Goal: Task Accomplishment & Management: Use online tool/utility

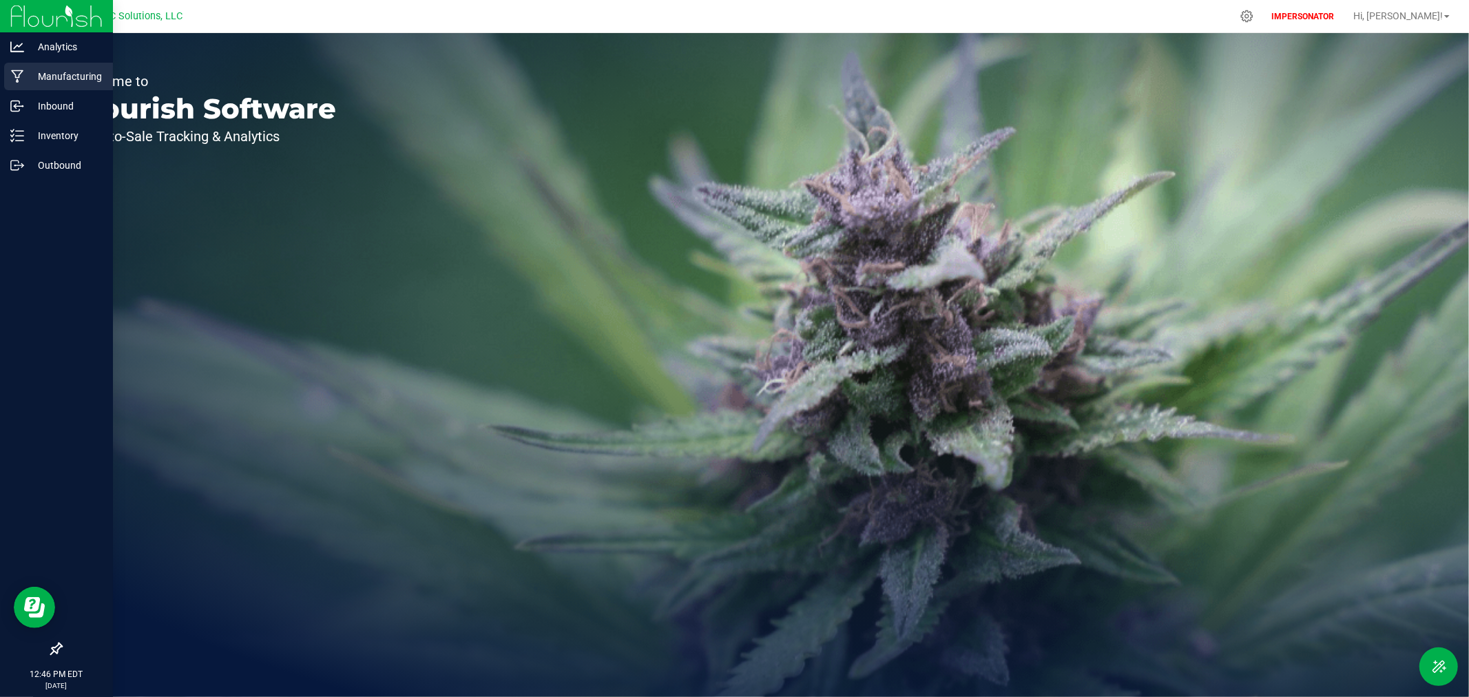
click at [63, 85] on div "Manufacturing" at bounding box center [58, 77] width 109 height 28
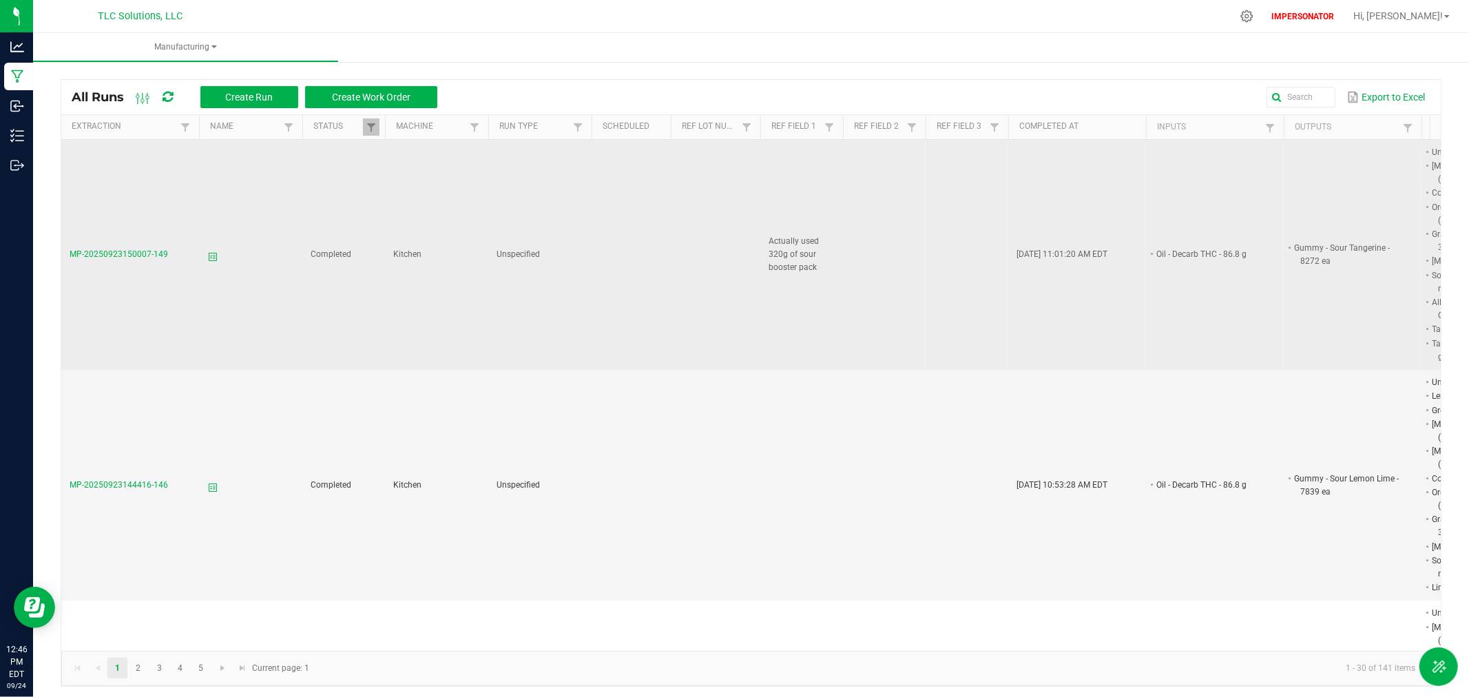
click at [140, 249] on span "MP-20250923150007-149" at bounding box center [119, 254] width 99 height 10
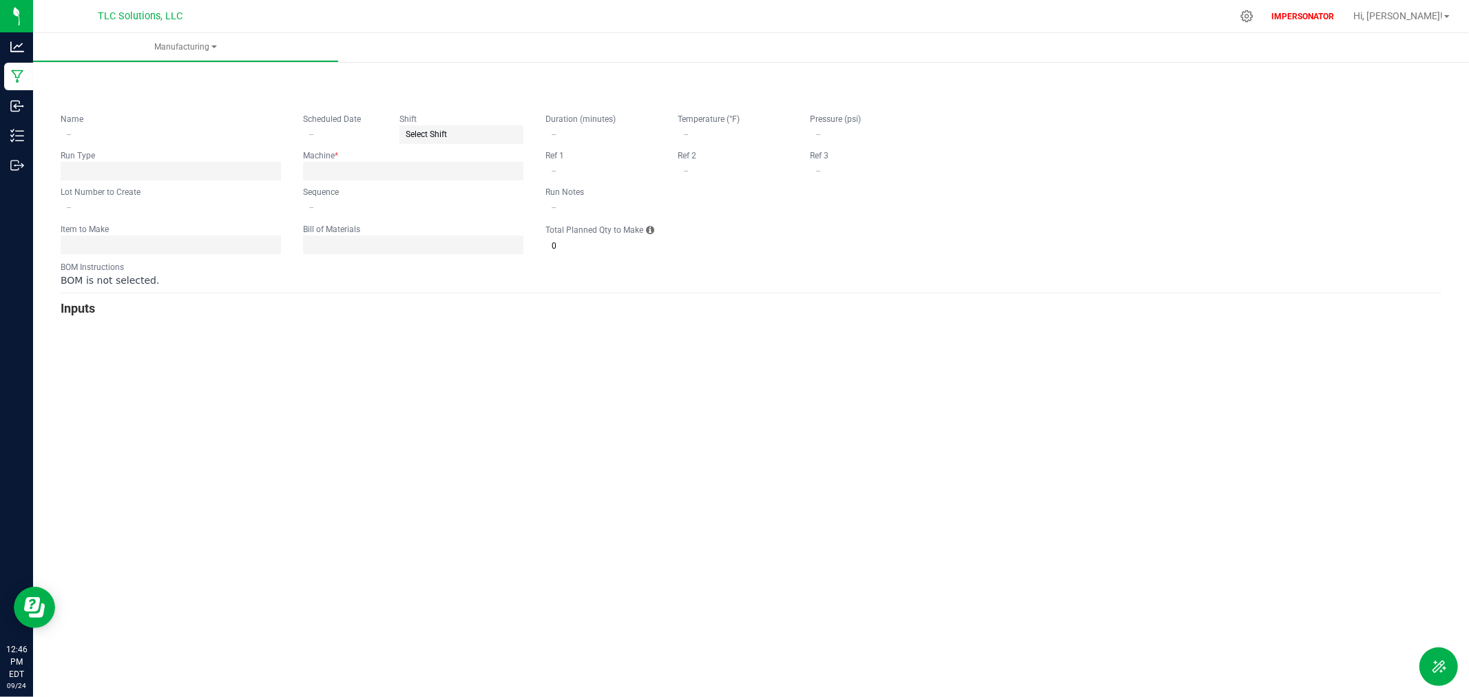
type input "0"
type input "Actually used 320g of sour booster pack"
type input "4"
